Goal: Book appointment/travel/reservation

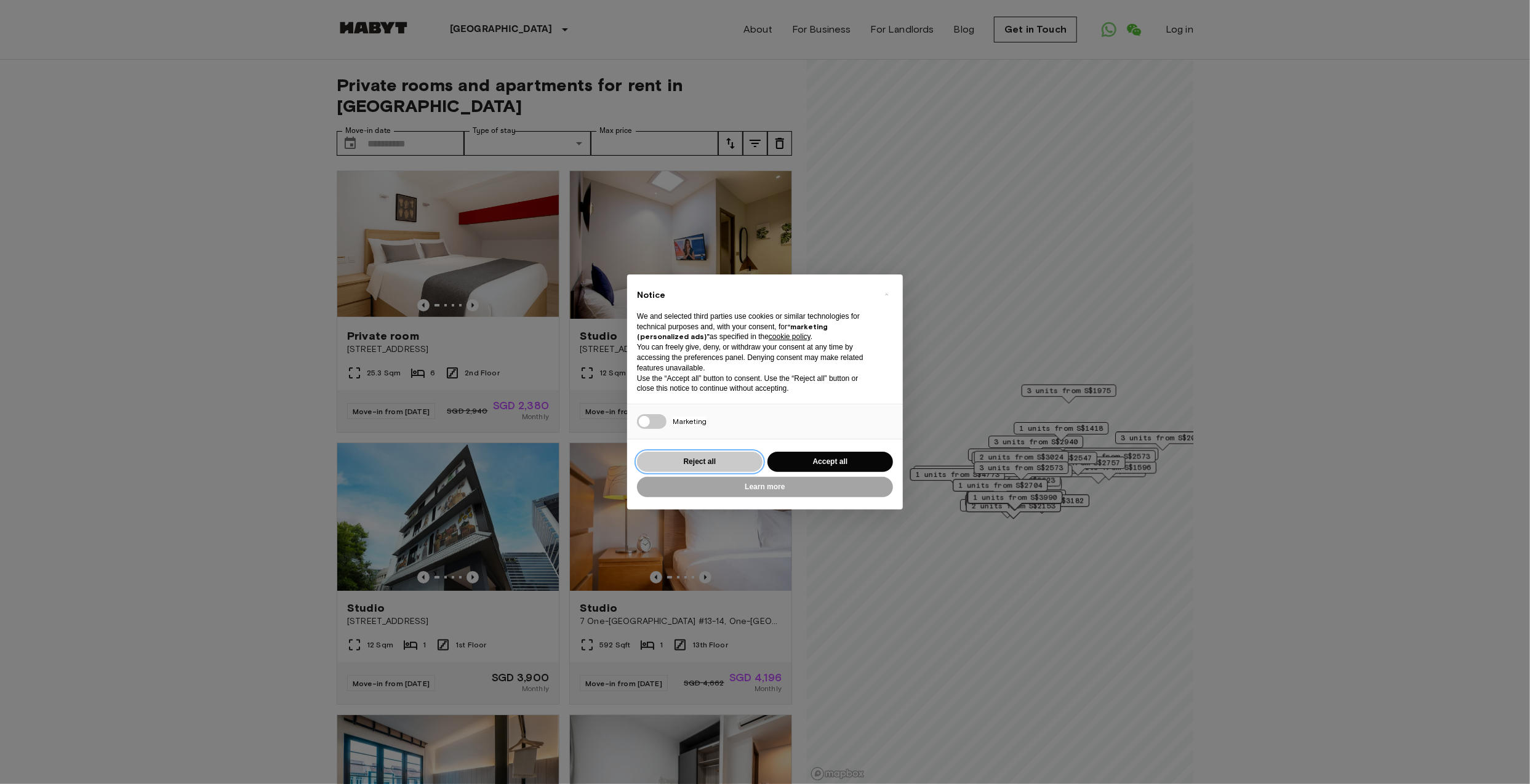
click at [677, 462] on button "Reject all" at bounding box center [700, 462] width 126 height 21
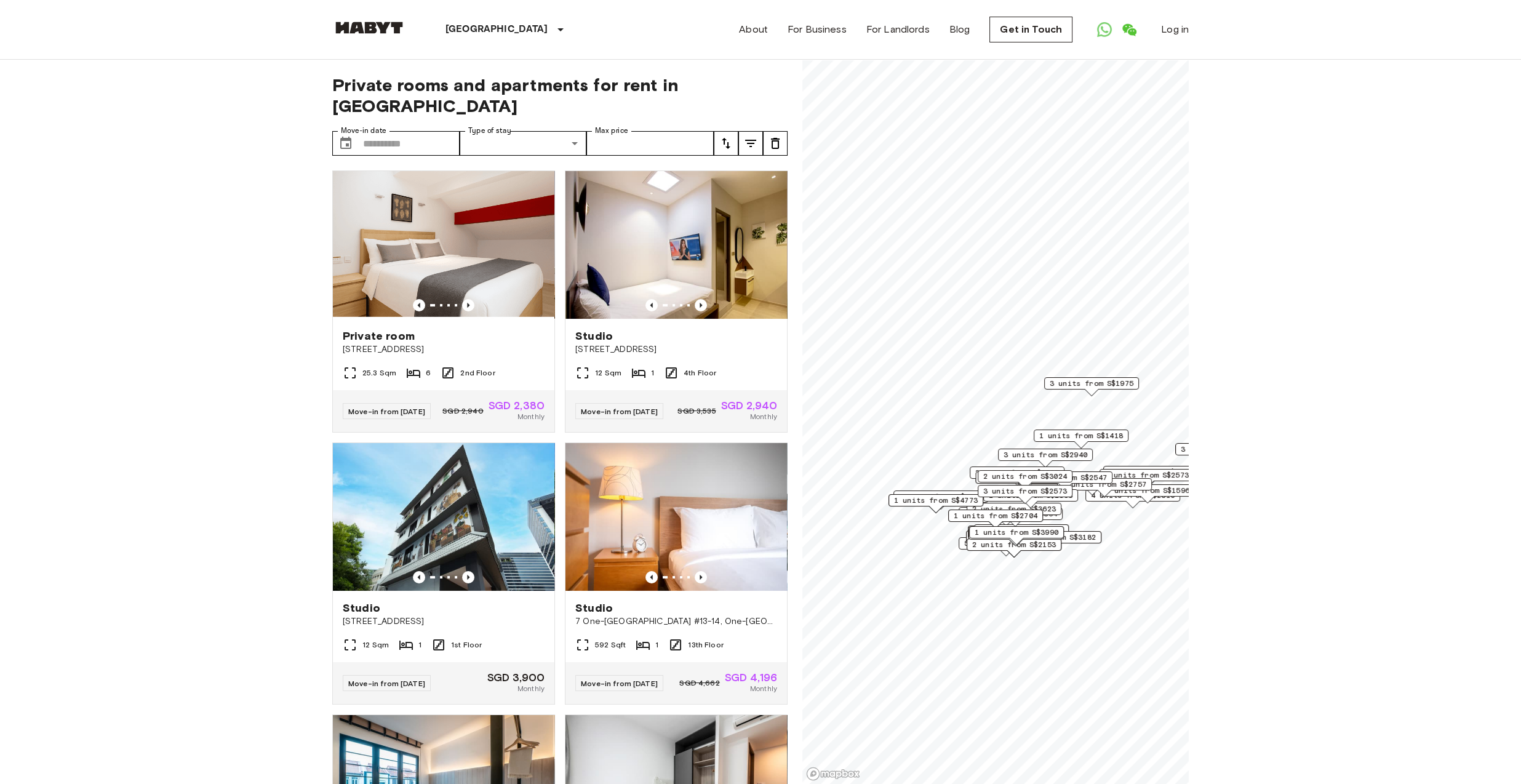
click at [730, 136] on icon "tune" at bounding box center [726, 143] width 15 height 15
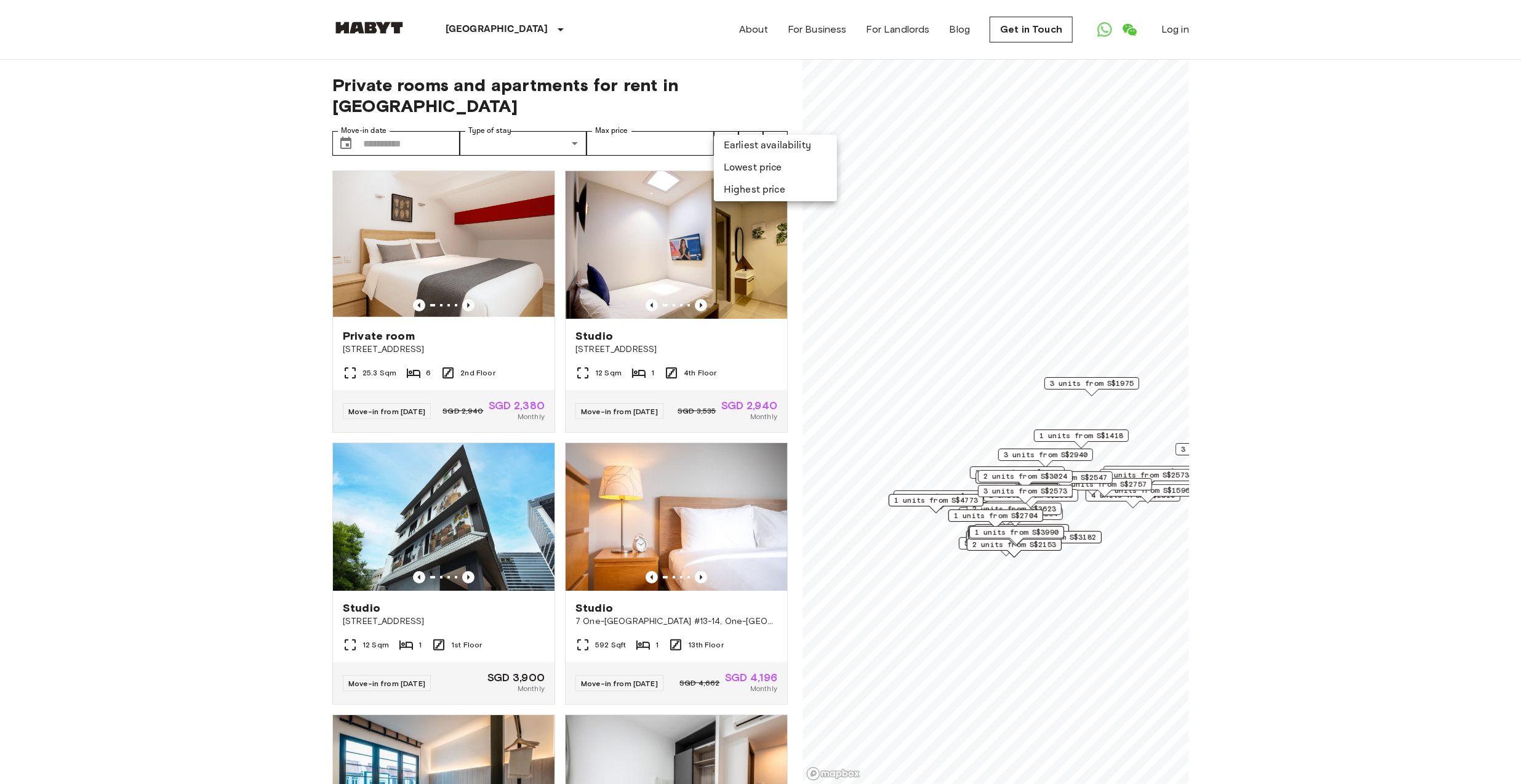
click at [730, 162] on li "Lowest price" at bounding box center [776, 168] width 123 height 22
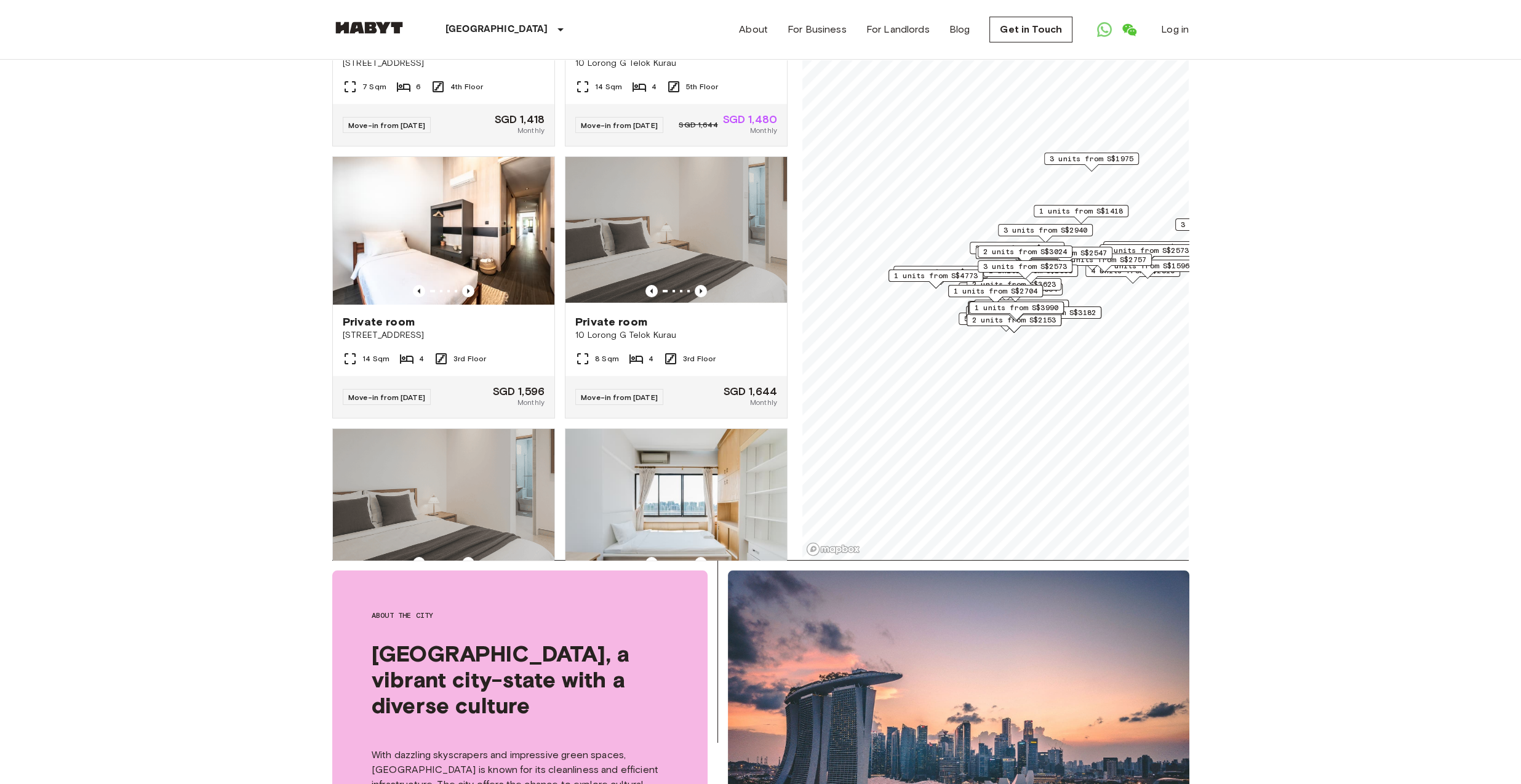
scroll to position [246, 0]
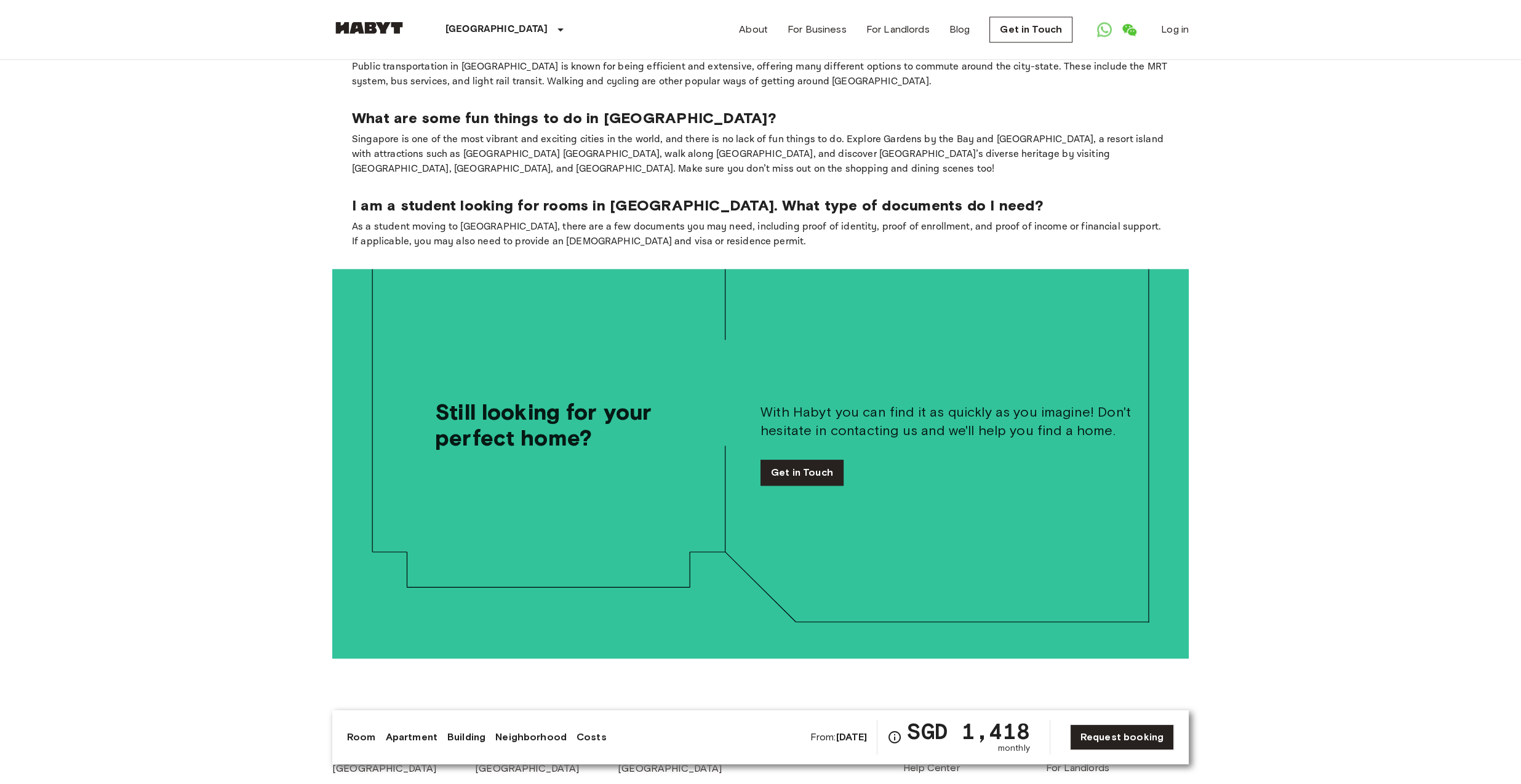
scroll to position [3054, 0]
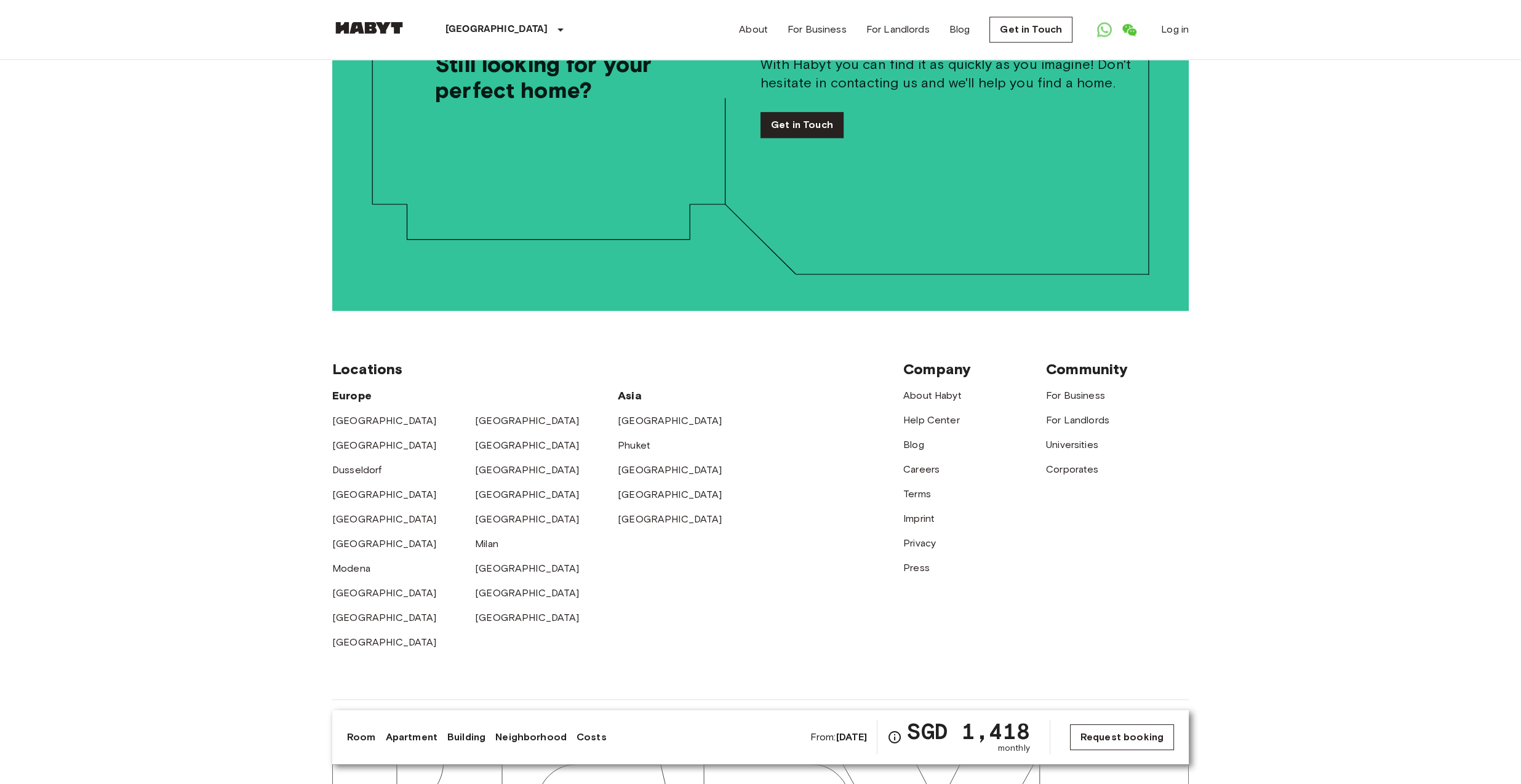
click at [1126, 740] on link "Request booking" at bounding box center [1121, 737] width 104 height 26
